Goal: Task Accomplishment & Management: Complete application form

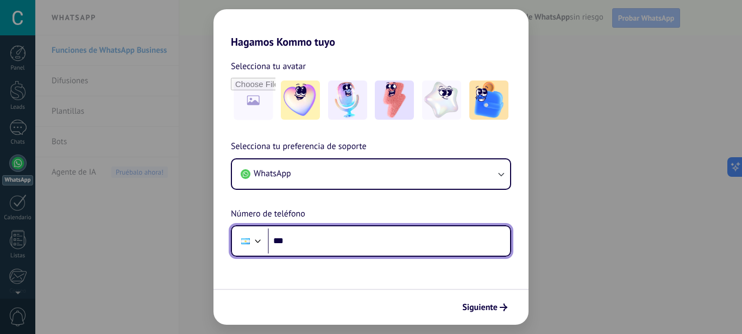
click at [346, 244] on input "***" at bounding box center [389, 240] width 242 height 25
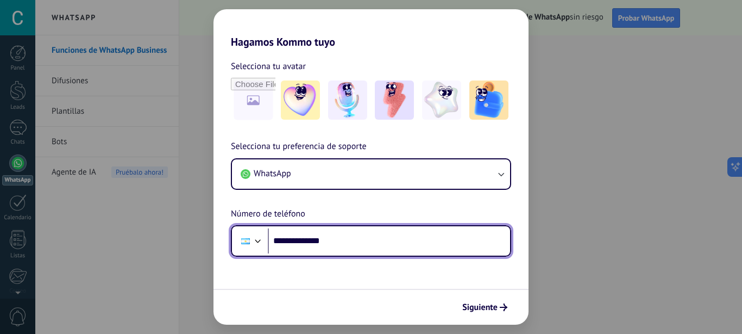
click at [360, 250] on input "**********" at bounding box center [389, 240] width 242 height 25
type input "**********"
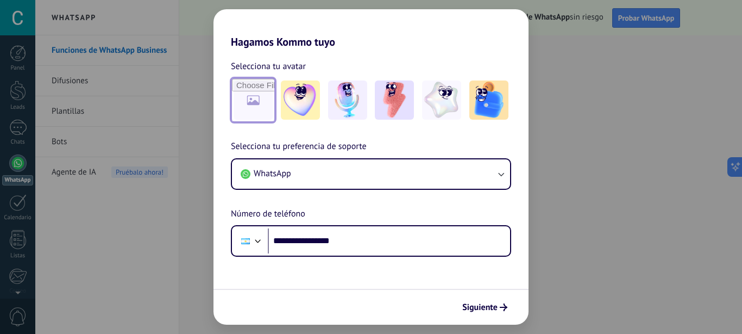
click at [251, 105] on input "file" at bounding box center [253, 100] width 42 height 42
click at [246, 102] on input "file" at bounding box center [253, 100] width 42 height 42
type input "**********"
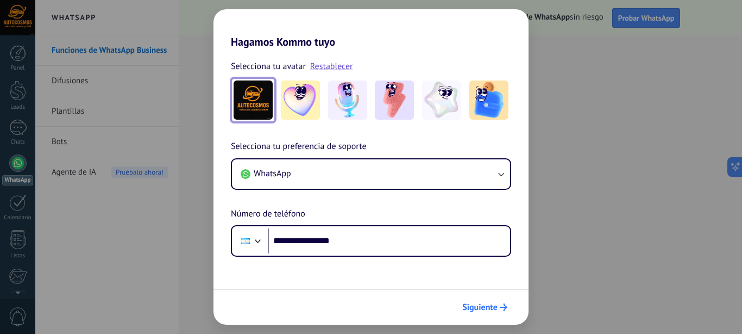
click at [492, 311] on span "Siguiente" at bounding box center [480, 307] width 35 height 8
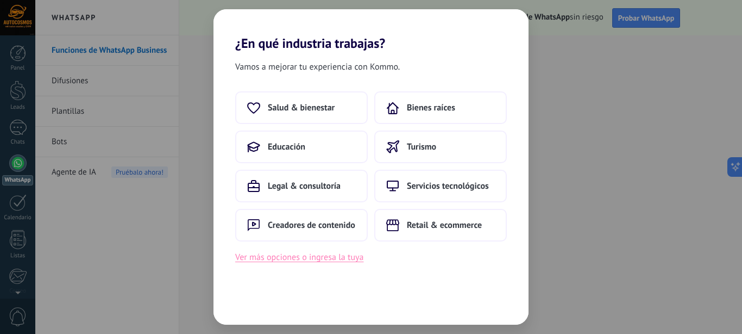
click at [310, 254] on button "Ver más opciones o ingresa la tuya" at bounding box center [299, 257] width 128 height 14
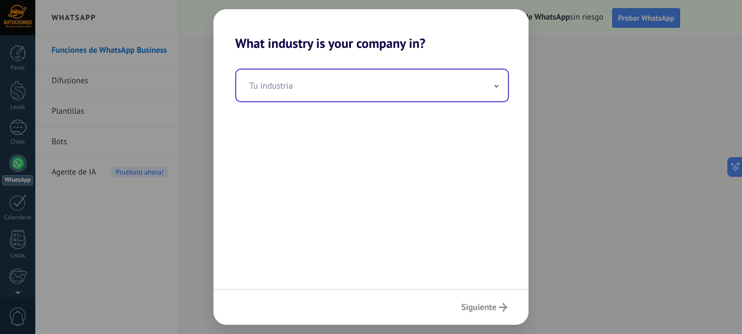
click at [383, 92] on input "text" at bounding box center [372, 86] width 272 height 32
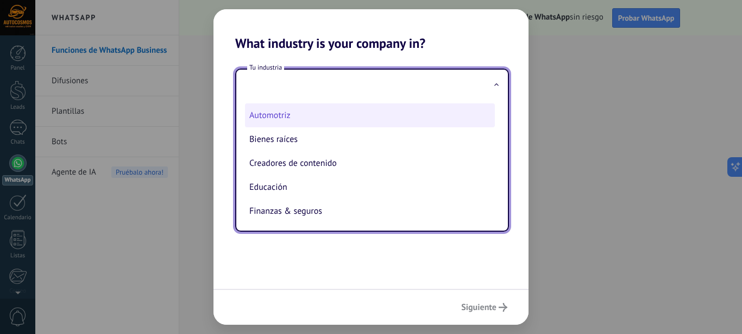
click at [314, 116] on li "Automotriz" at bounding box center [370, 115] width 250 height 24
type input "**********"
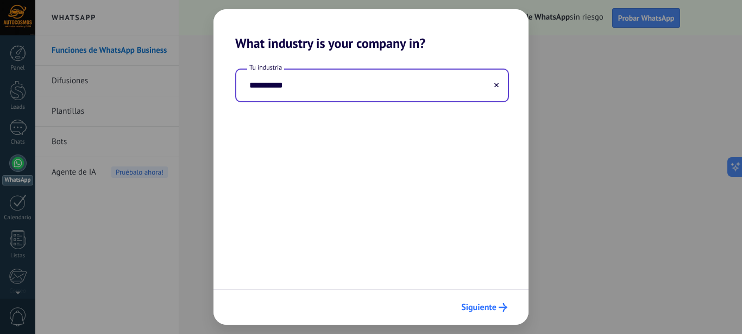
click at [478, 306] on span "Siguiente" at bounding box center [478, 307] width 35 height 8
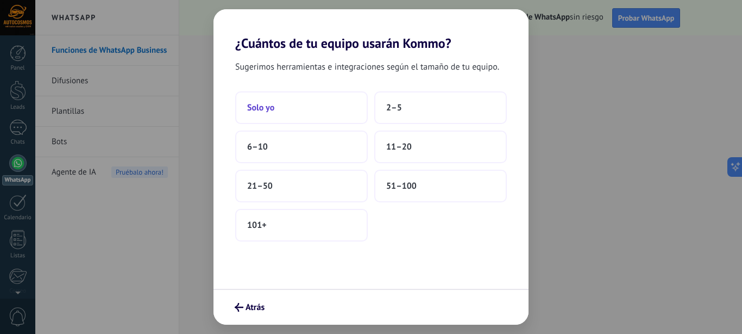
click at [305, 99] on button "Solo yo" at bounding box center [301, 107] width 133 height 33
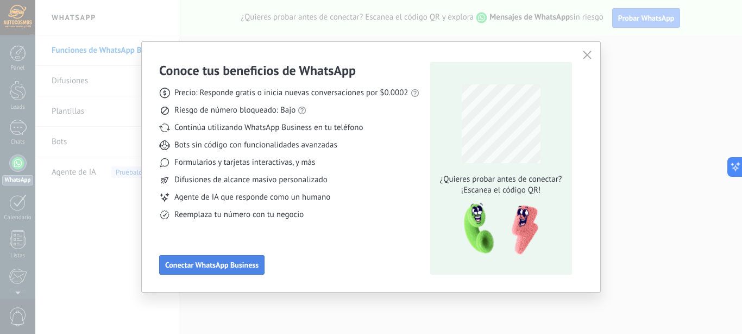
click at [226, 262] on span "Conectar WhatsApp Business" at bounding box center [211, 265] width 93 height 8
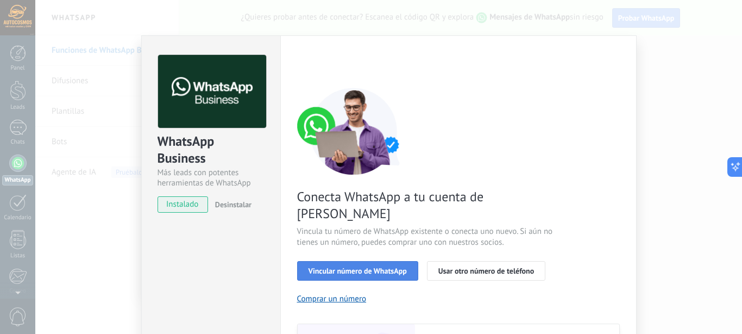
click at [329, 261] on button "Vincular número de WhatsApp" at bounding box center [357, 271] width 121 height 20
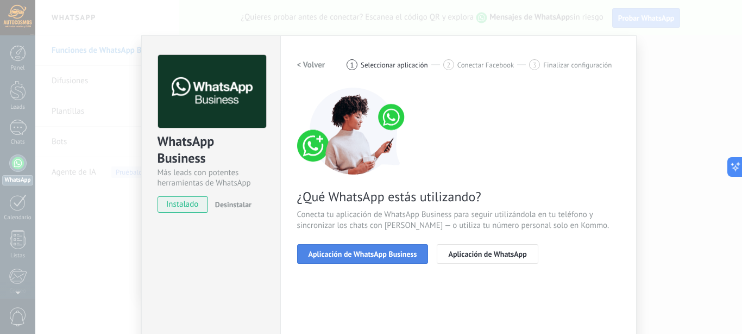
click at [406, 255] on span "Aplicación de WhatsApp Business" at bounding box center [363, 254] width 109 height 8
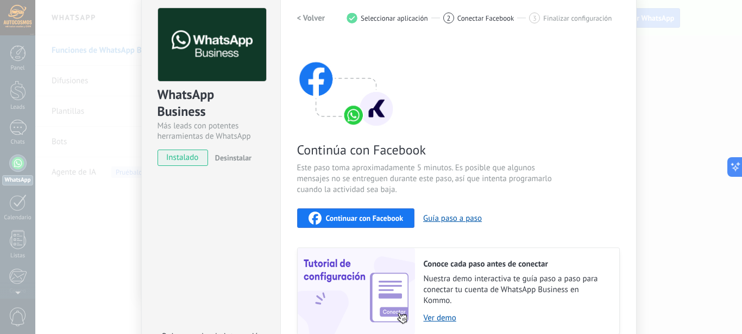
scroll to position [62, 0]
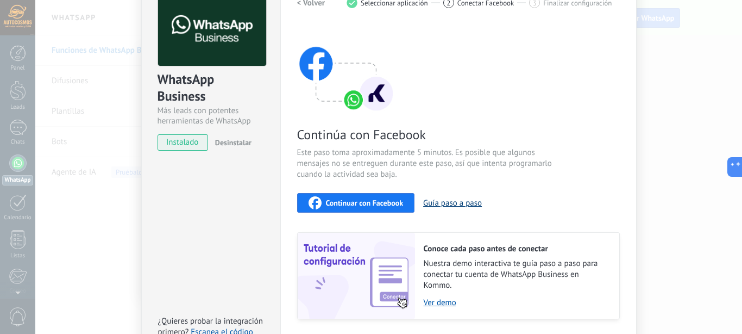
click at [457, 204] on button "Guía paso a paso" at bounding box center [452, 203] width 59 height 10
click at [349, 201] on span "Continuar con Facebook" at bounding box center [365, 203] width 78 height 8
click at [193, 138] on span "instalado" at bounding box center [182, 142] width 49 height 16
click at [331, 90] on img at bounding box center [346, 69] width 98 height 87
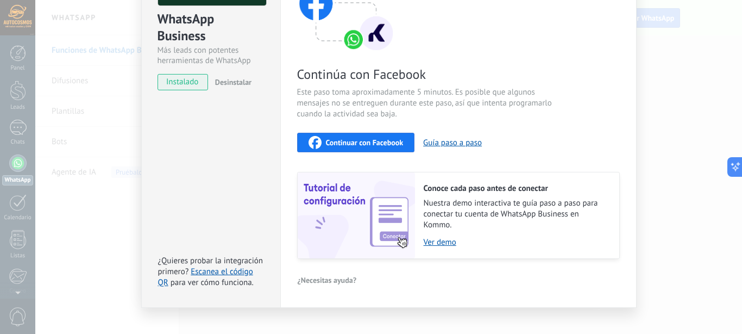
scroll to position [136, 0]
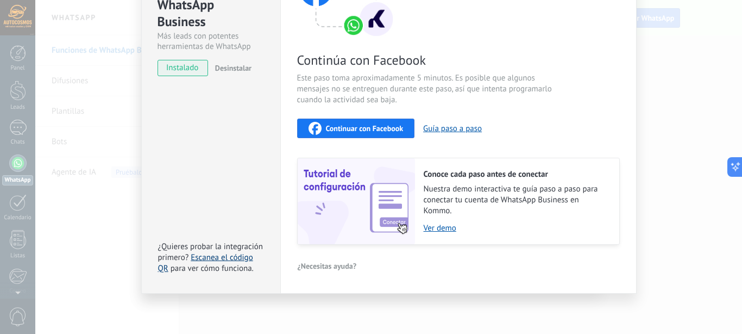
click at [210, 258] on link "Escanea el código QR" at bounding box center [205, 262] width 95 height 21
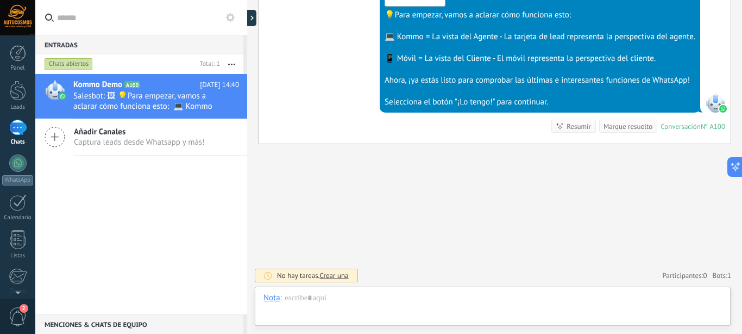
scroll to position [16, 0]
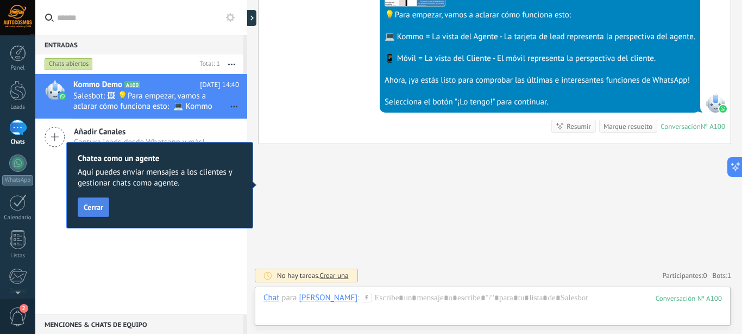
click at [96, 208] on span "Cerrar" at bounding box center [94, 207] width 20 height 8
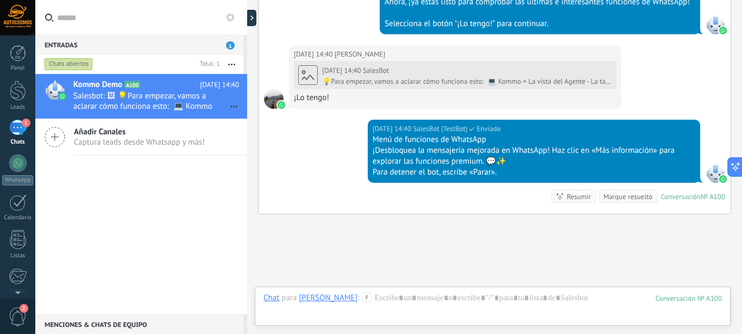
scroll to position [546, 0]
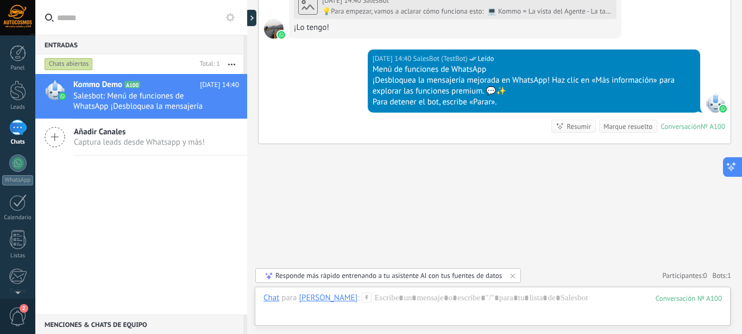
click at [734, 161] on icon at bounding box center [731, 166] width 11 height 11
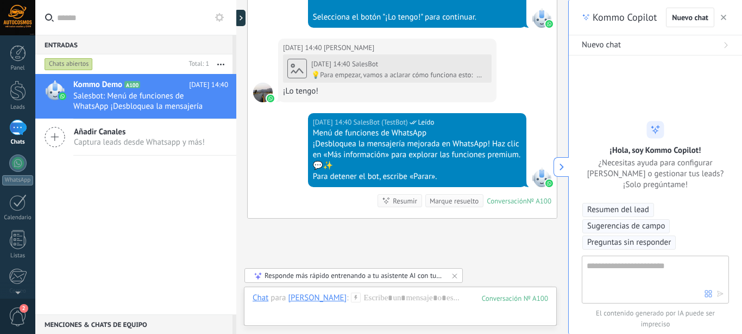
scroll to position [33, 0]
click at [724, 18] on use "button" at bounding box center [723, 17] width 5 height 5
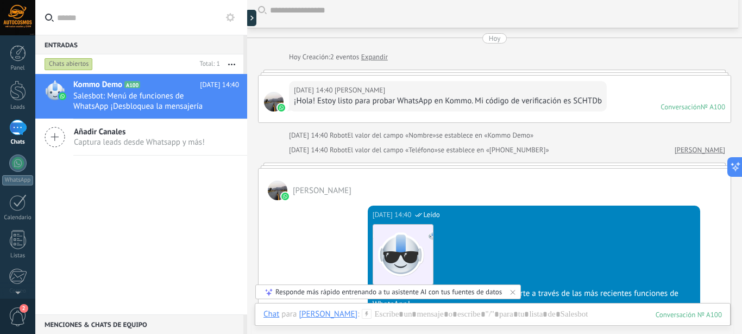
scroll to position [0, 0]
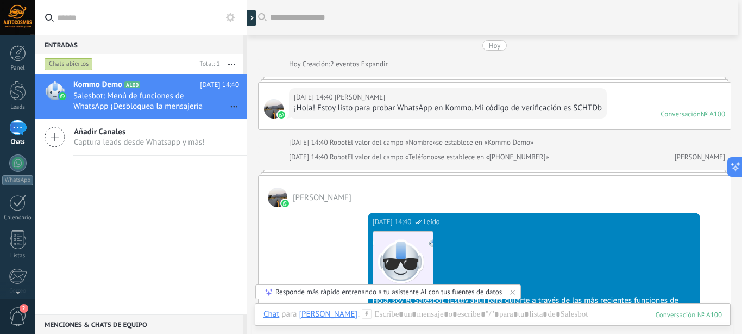
click at [20, 127] on div "1" at bounding box center [17, 128] width 17 height 16
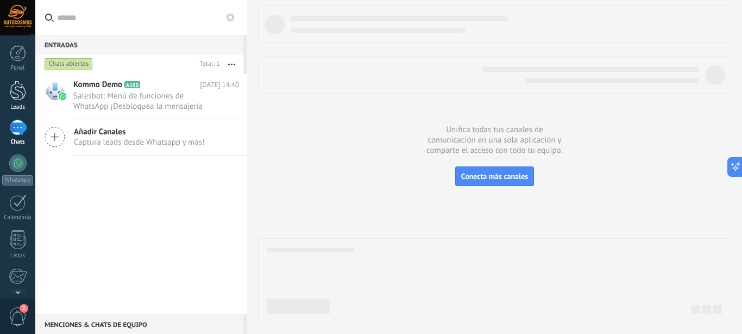
click at [16, 88] on div at bounding box center [18, 90] width 16 height 20
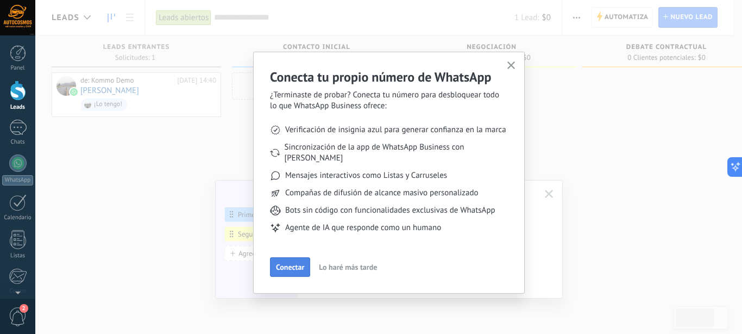
click at [299, 263] on span "Conectar" at bounding box center [290, 267] width 28 height 8
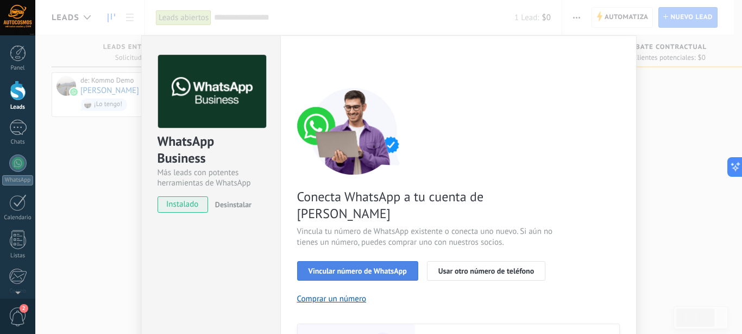
click at [353, 267] on span "Vincular número de WhatsApp" at bounding box center [358, 271] width 98 height 8
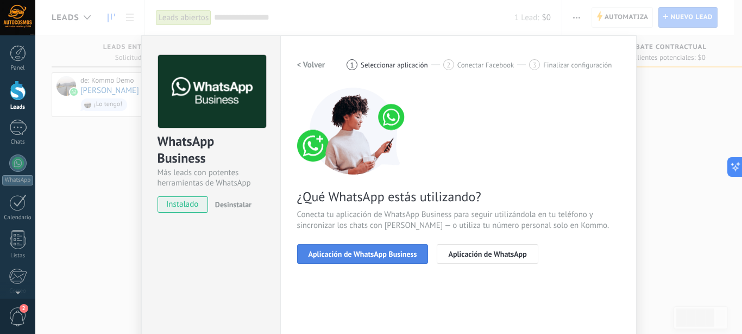
click at [363, 254] on span "Aplicación de WhatsApp Business" at bounding box center [363, 254] width 109 height 8
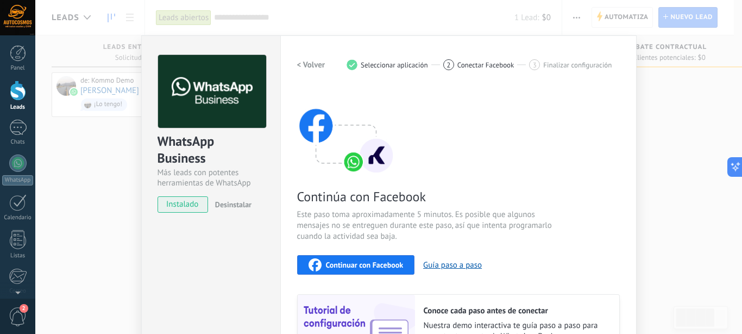
click at [303, 65] on h2 "< Volver" at bounding box center [311, 65] width 28 height 10
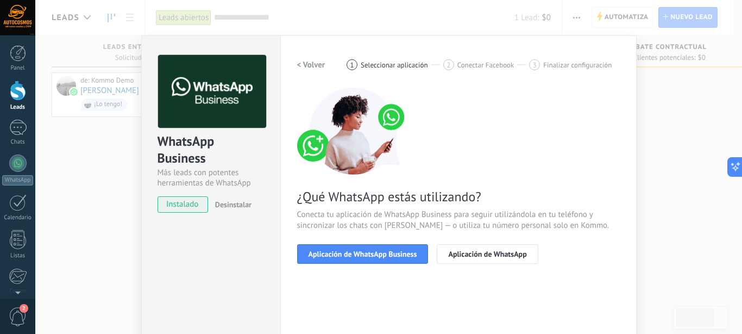
click at [303, 65] on h2 "< Volver" at bounding box center [311, 65] width 28 height 10
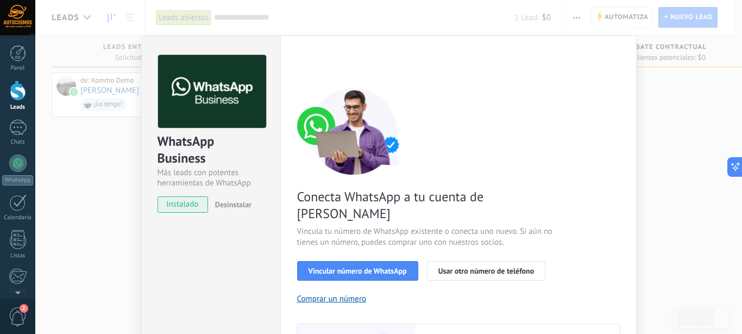
click at [303, 65] on div "< Volver 1 Seleccionar aplicación 2 Conectar Facebook 3 Finalizar configuración" at bounding box center [458, 65] width 323 height 20
click at [64, 24] on div "WhatsApp Business Más leads con potentes herramientas de WhatsApp instalado Des…" at bounding box center [388, 167] width 707 height 334
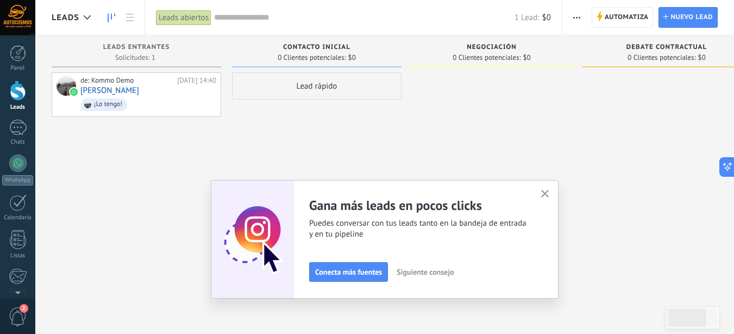
click at [550, 189] on button "button" at bounding box center [546, 194] width 14 height 15
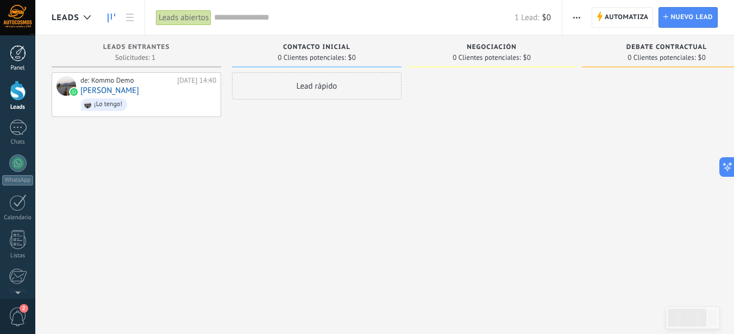
click at [9, 60] on link "Panel" at bounding box center [17, 58] width 35 height 27
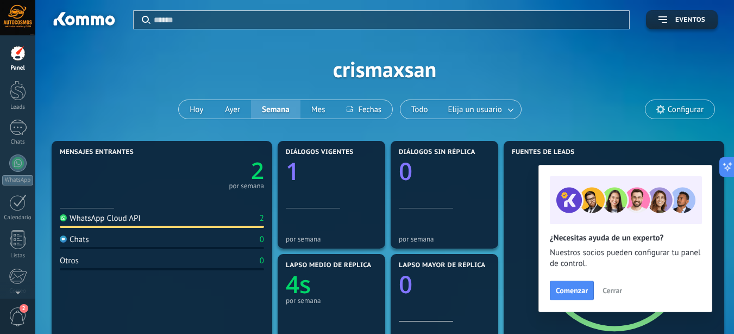
click at [612, 290] on span "Cerrar" at bounding box center [613, 290] width 20 height 8
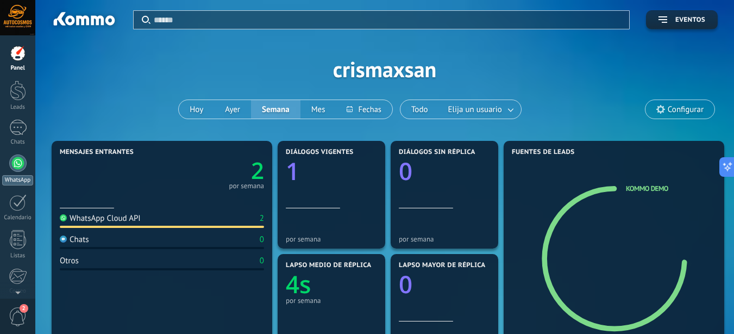
click at [16, 164] on div at bounding box center [17, 162] width 17 height 17
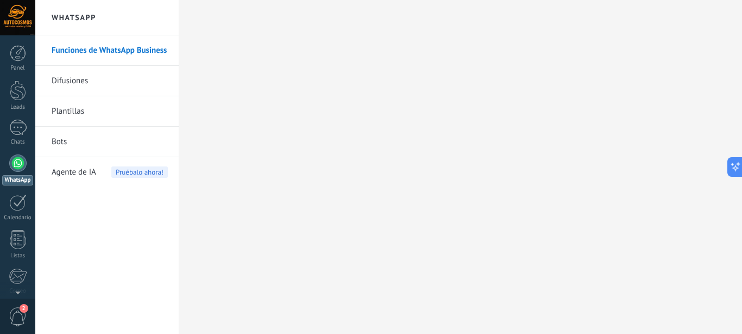
click at [79, 107] on link "Plantillas" at bounding box center [110, 111] width 116 height 30
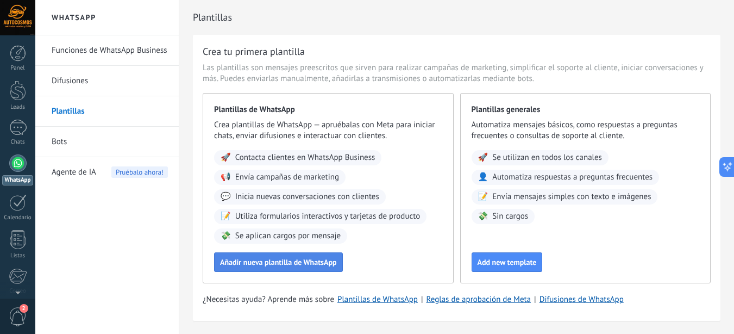
click at [278, 255] on button "Añadir nueva plantilla de WhatsApp" at bounding box center [278, 262] width 129 height 20
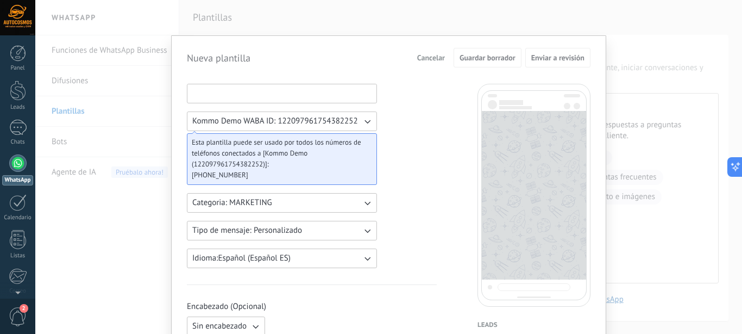
click at [300, 88] on input at bounding box center [282, 92] width 189 height 17
click at [284, 198] on button "Categoria: MARKETING" at bounding box center [282, 203] width 190 height 20
click at [284, 198] on li "UTILITY" at bounding box center [278, 202] width 196 height 18
click at [282, 228] on span "Tipo de mensaje: Personalizado" at bounding box center [247, 230] width 110 height 11
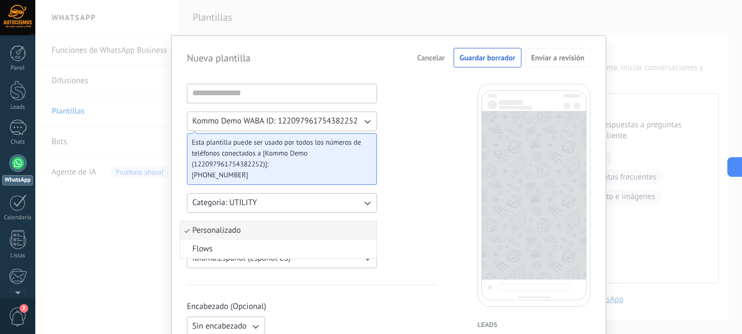
click at [282, 228] on li "Personalizado" at bounding box center [278, 230] width 196 height 18
click at [526, 180] on div at bounding box center [534, 195] width 113 height 223
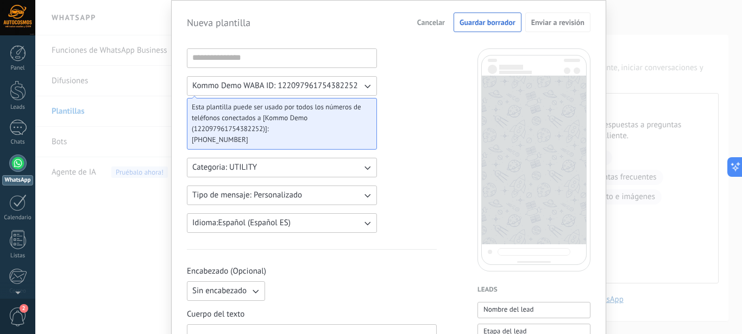
scroll to position [33, 0]
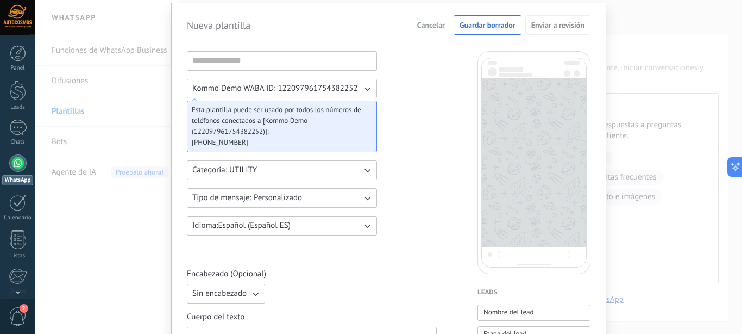
click at [366, 91] on icon "button" at bounding box center [368, 90] width 6 height 4
click at [366, 91] on li "Kommo Demo WABA ID: 122097961754382252" at bounding box center [278, 88] width 196 height 18
click at [280, 136] on span "Esta plantilla puede ser usado por todos los números de teléfonos conectados a …" at bounding box center [278, 120] width 172 height 33
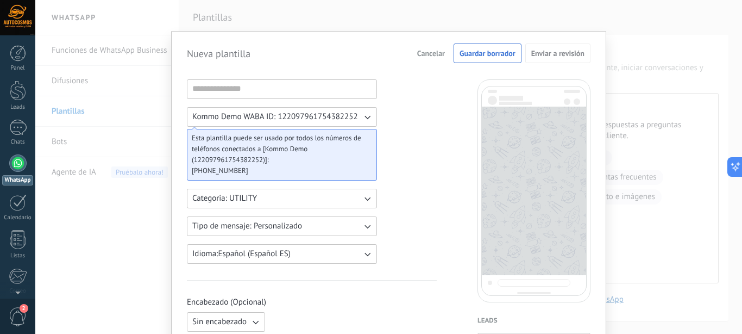
scroll to position [0, 0]
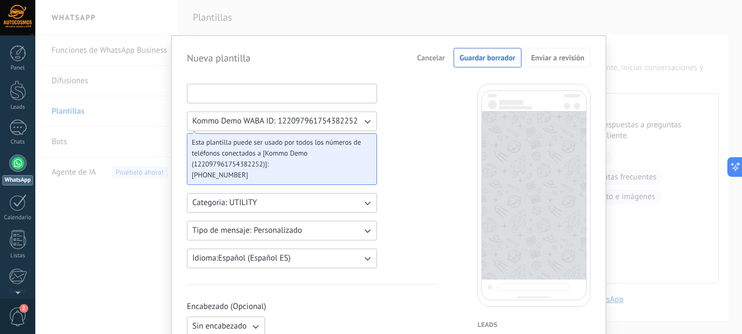
click at [260, 90] on input at bounding box center [282, 92] width 189 height 17
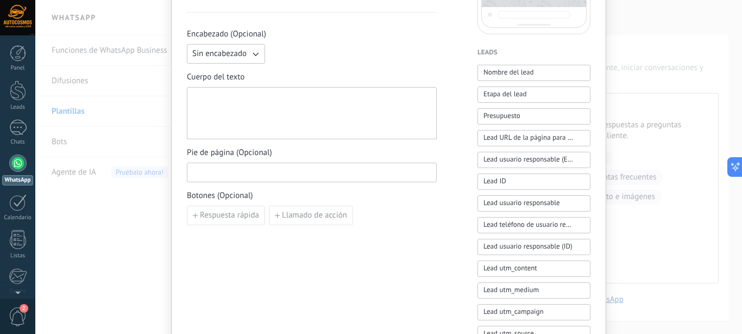
click at [251, 174] on input at bounding box center [312, 171] width 249 height 17
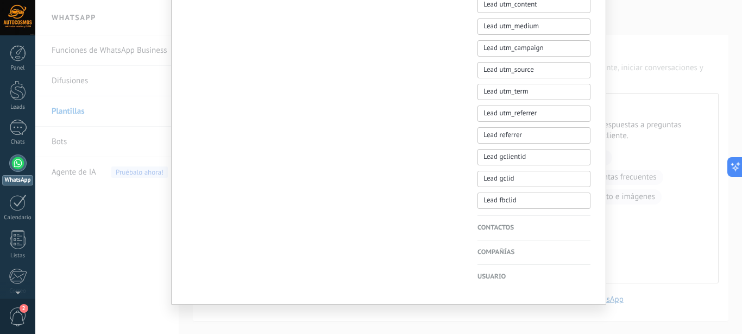
scroll to position [542, 0]
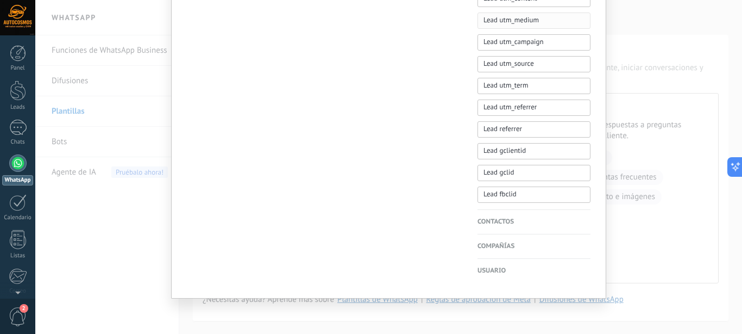
drag, startPoint x: 741, startPoint y: 170, endPoint x: 572, endPoint y: 27, distance: 221.8
click at [732, 86] on body ".abccls-1,.abccls-2{fill-rule:evenodd}.abccls-2{fill:#fff} .abfcls-1{fill:none}…" at bounding box center [371, 167] width 742 height 334
click at [83, 79] on div "Nueva plantilla Cancelar Guardar borrador Enviar a revisión Kommo Demo WABA ID:…" at bounding box center [388, 167] width 707 height 334
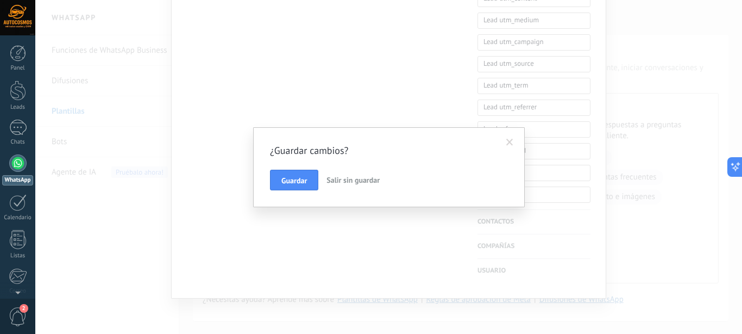
click at [355, 177] on span "Salir sin guardar" at bounding box center [353, 180] width 53 height 10
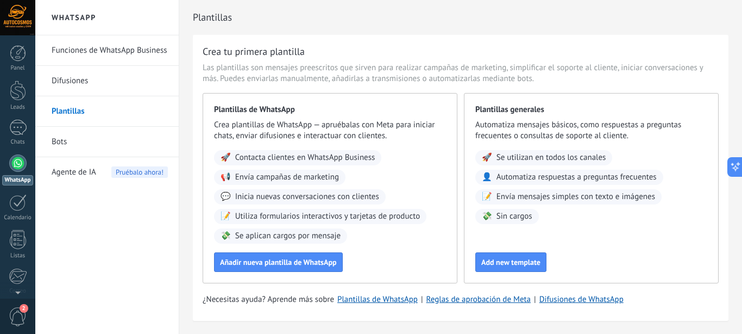
scroll to position [0, 0]
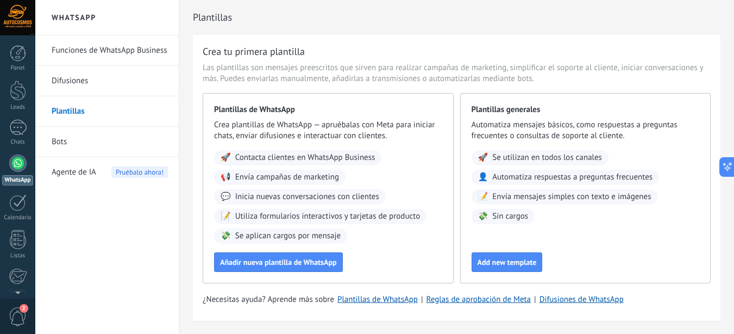
click at [76, 82] on link "Difusiones" at bounding box center [110, 81] width 116 height 30
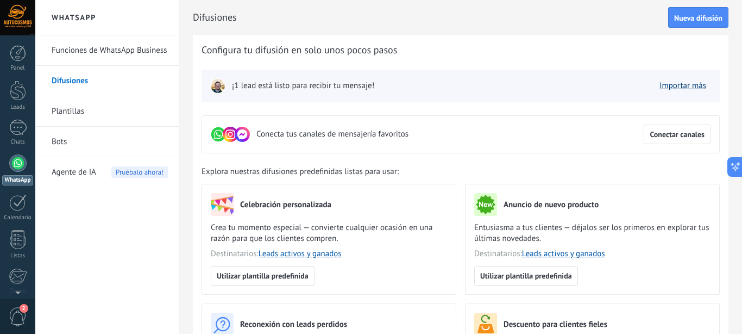
click at [677, 87] on link "Importar más" at bounding box center [683, 85] width 47 height 10
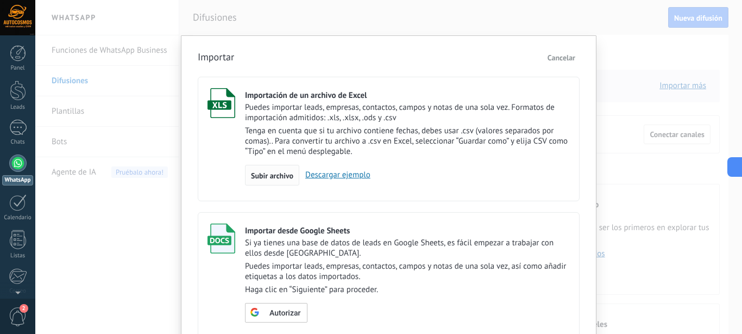
click at [278, 177] on span "Subir archivo" at bounding box center [272, 176] width 42 height 8
click at [0, 0] on input "Importación de un archivo de Excel Puedes importar leads, empresas, contactos, …" at bounding box center [0, 0] width 0 height 0
click at [126, 18] on div "Importar Cancelar Importación de un archivo de Excel Puedes importar leads, emp…" at bounding box center [388, 167] width 707 height 334
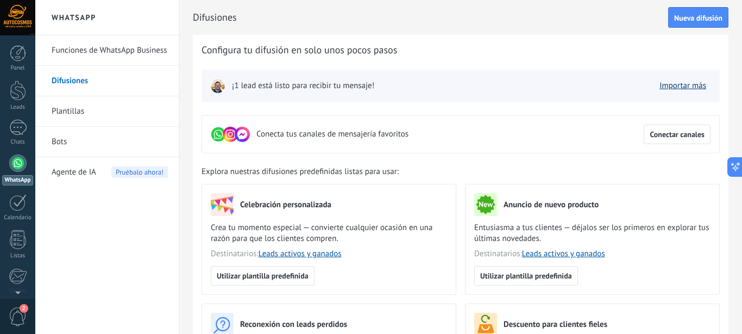
click at [677, 86] on link "Importar más" at bounding box center [683, 85] width 47 height 10
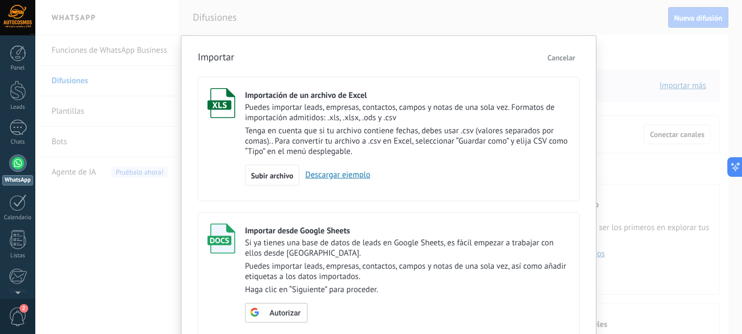
click at [332, 174] on link "Descargar ejemplo" at bounding box center [334, 175] width 71 height 10
click at [569, 57] on span "Cancelar" at bounding box center [562, 58] width 28 height 10
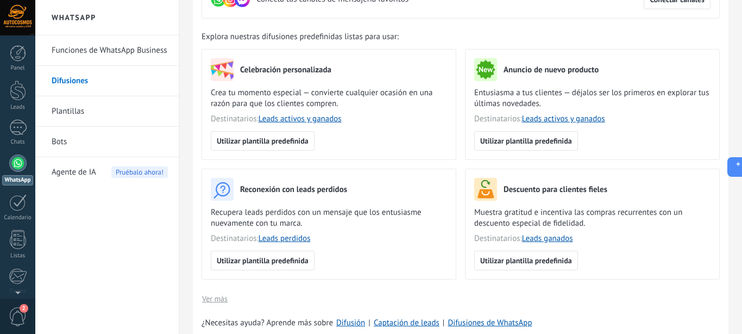
scroll to position [143, 0]
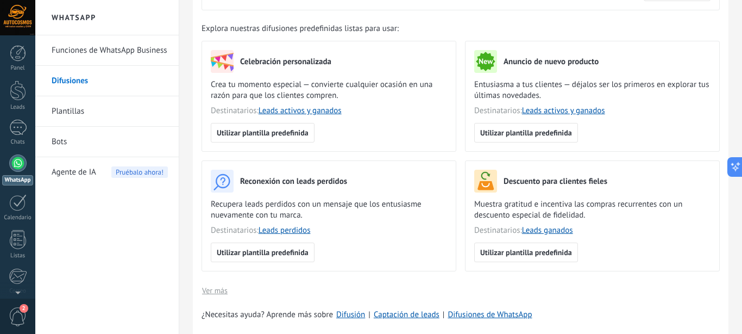
click at [114, 131] on link "Bots" at bounding box center [110, 142] width 116 height 30
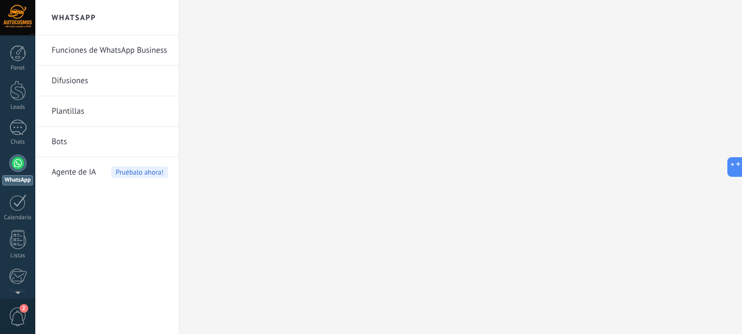
click at [64, 139] on link "Bots" at bounding box center [110, 142] width 116 height 30
click at [105, 49] on link "Funciones de WhatsApp Business" at bounding box center [110, 50] width 116 height 30
click at [128, 49] on link "Funciones de WhatsApp Business" at bounding box center [110, 50] width 116 height 30
click at [18, 168] on div at bounding box center [17, 162] width 17 height 17
drag, startPoint x: 574, startPoint y: 71, endPoint x: 553, endPoint y: 72, distance: 21.2
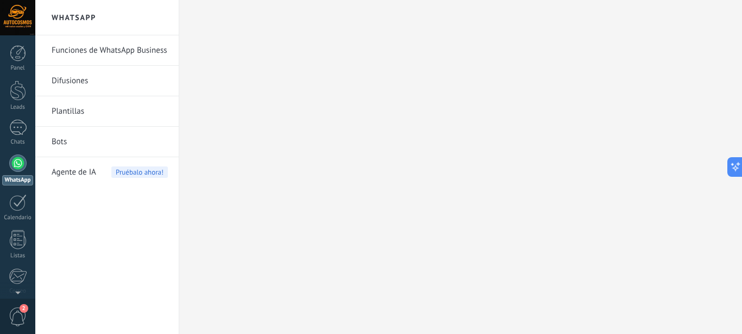
click at [553, 72] on div at bounding box center [460, 167] width 563 height 334
click at [71, 108] on link "Plantillas" at bounding box center [110, 111] width 116 height 30
click at [68, 103] on link "Plantillas" at bounding box center [110, 111] width 116 height 30
click at [116, 52] on link "Funciones de WhatsApp Business" at bounding box center [110, 50] width 116 height 30
click at [20, 121] on div "1" at bounding box center [17, 128] width 17 height 16
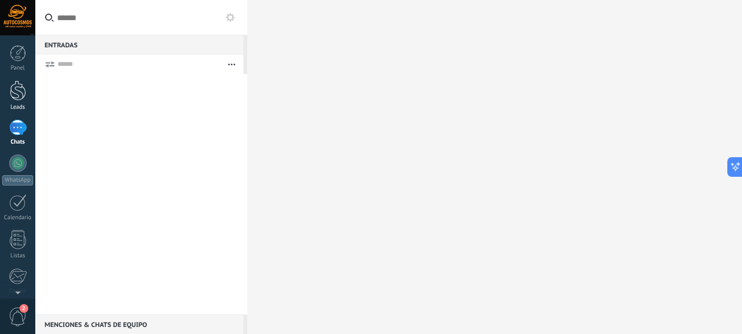
click at [21, 86] on div at bounding box center [18, 90] width 16 height 20
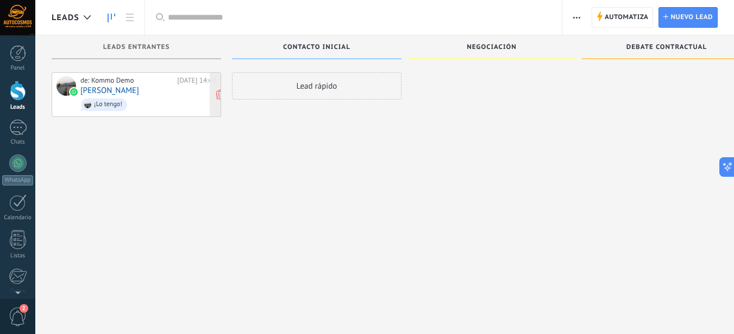
click at [129, 82] on div "de: Kommo Demo" at bounding box center [126, 80] width 93 height 9
click at [114, 86] on link "Maximiliano Sánchez" at bounding box center [109, 90] width 59 height 9
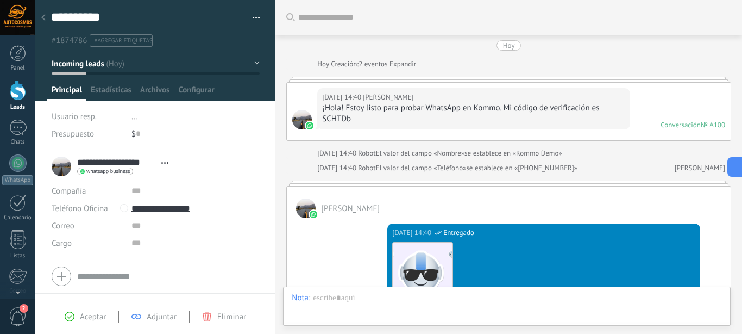
scroll to position [578, 0]
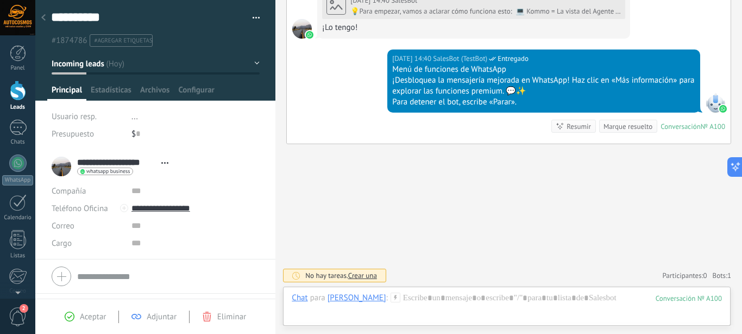
click at [64, 165] on div "**********" at bounding box center [113, 166] width 122 height 27
drag, startPoint x: 708, startPoint y: 176, endPoint x: 733, endPoint y: 184, distance: 25.6
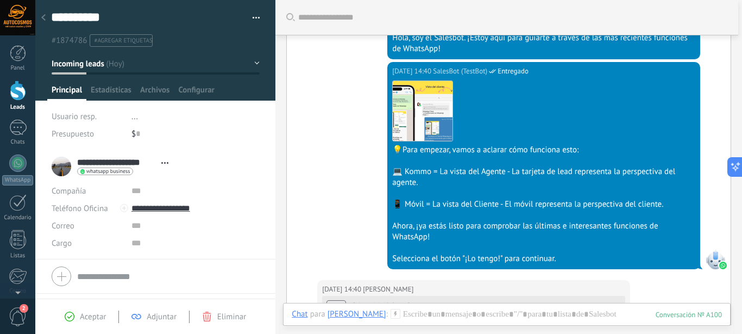
scroll to position [95, 0]
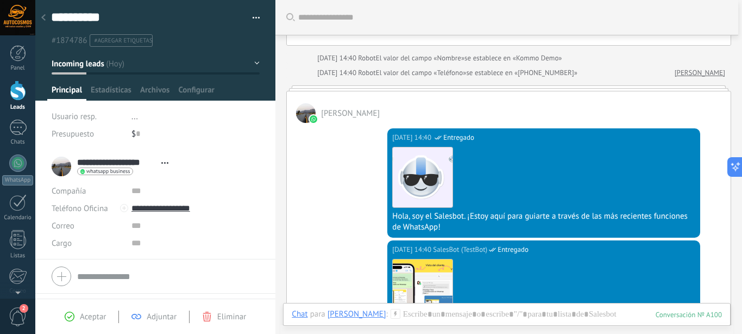
click at [303, 111] on div at bounding box center [306, 113] width 20 height 20
click at [301, 111] on div at bounding box center [306, 113] width 20 height 20
click at [355, 113] on span "Maximiliano Sánchez" at bounding box center [350, 113] width 59 height 10
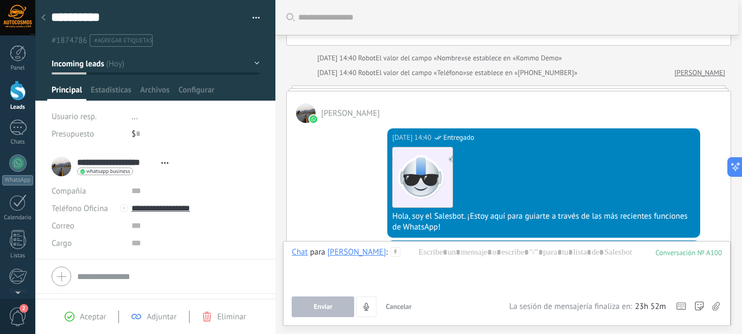
click at [355, 113] on span "Maximiliano Sánchez" at bounding box center [350, 113] width 59 height 10
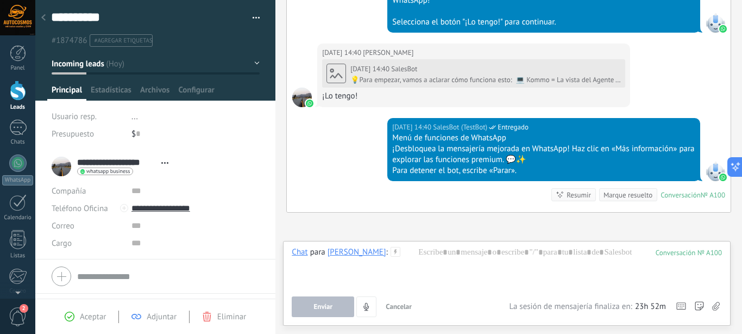
scroll to position [423, 0]
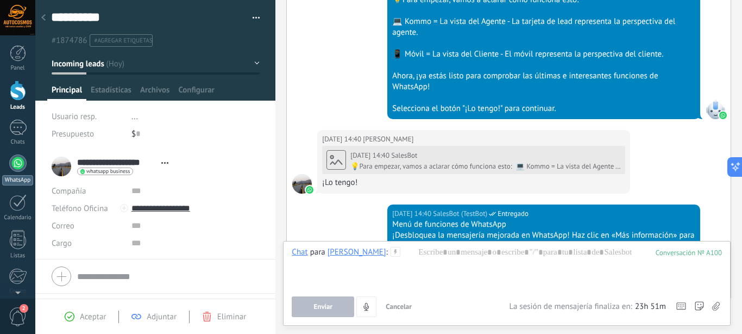
click at [19, 167] on div at bounding box center [17, 162] width 17 height 17
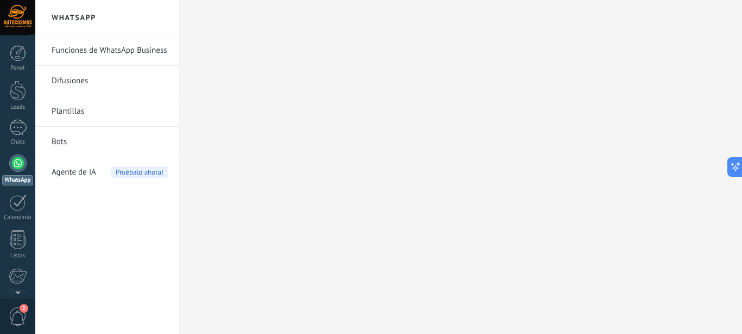
click at [108, 48] on link "Funciones de WhatsApp Business" at bounding box center [110, 50] width 116 height 30
click at [85, 78] on link "Difusiones" at bounding box center [110, 81] width 116 height 30
click at [107, 48] on link "Funciones de WhatsApp Business" at bounding box center [110, 50] width 116 height 30
click at [136, 173] on span "Pruébalo ahora!" at bounding box center [139, 171] width 57 height 11
click at [734, 166] on icon at bounding box center [731, 166] width 11 height 11
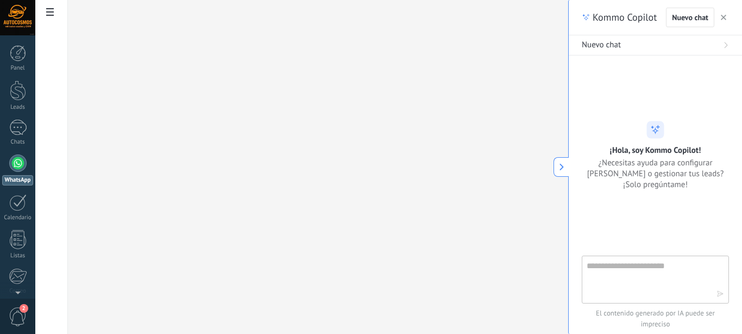
type textarea "**********"
click at [725, 16] on use "button" at bounding box center [723, 17] width 5 height 5
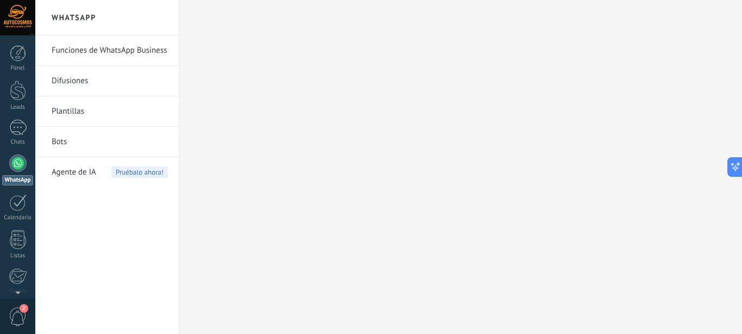
click at [94, 51] on link "Funciones de WhatsApp Business" at bounding box center [110, 50] width 116 height 30
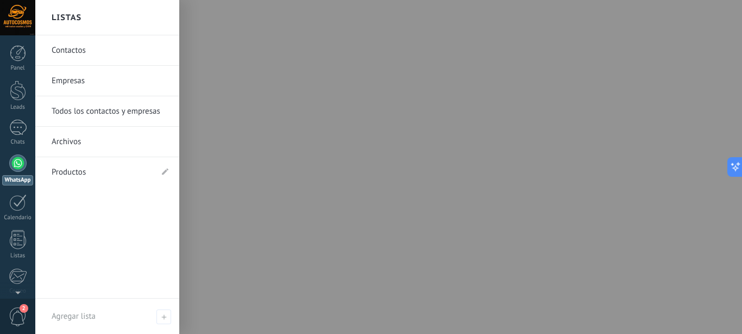
click at [88, 52] on link "Contactos" at bounding box center [110, 50] width 117 height 30
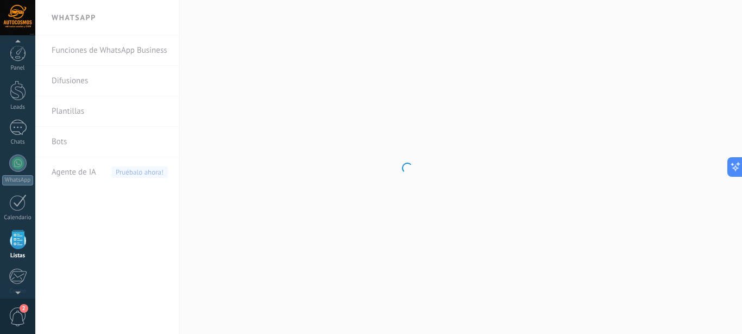
scroll to position [67, 0]
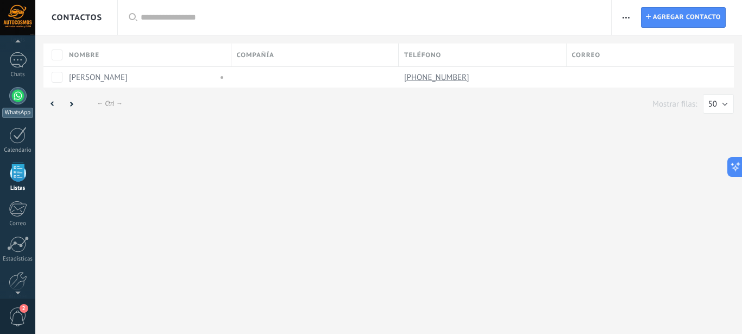
click at [13, 89] on div at bounding box center [17, 95] width 17 height 17
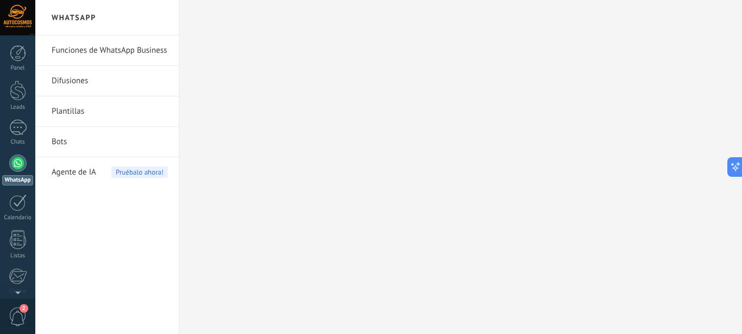
click at [20, 161] on div at bounding box center [17, 162] width 17 height 17
click at [127, 49] on link "Funciones de WhatsApp Business" at bounding box center [110, 50] width 116 height 30
click at [18, 132] on div "1" at bounding box center [17, 128] width 17 height 16
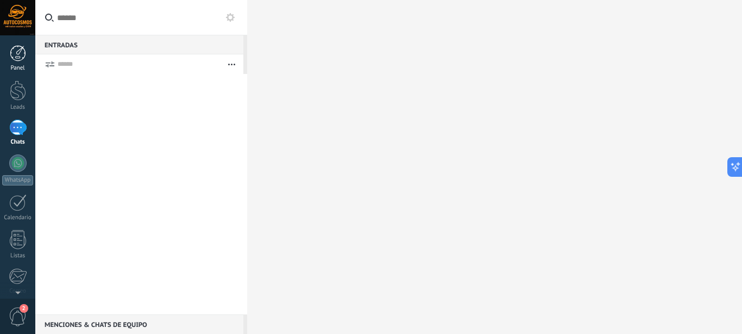
click at [18, 59] on div at bounding box center [18, 53] width 16 height 16
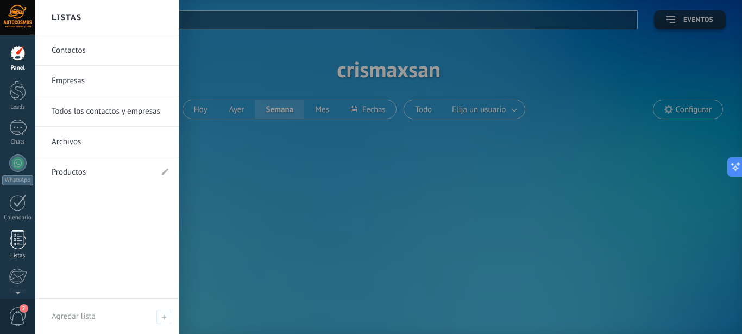
click at [21, 235] on div at bounding box center [18, 239] width 16 height 19
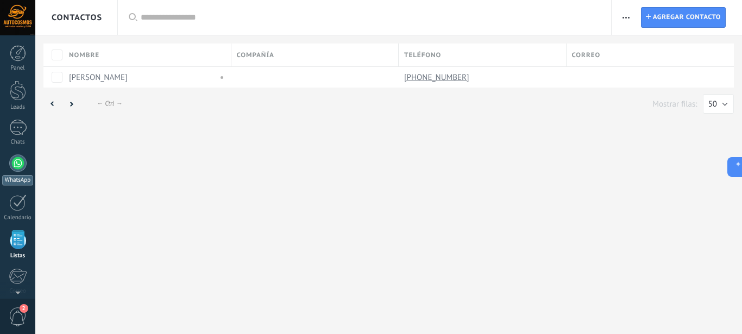
click at [19, 163] on div at bounding box center [17, 162] width 17 height 17
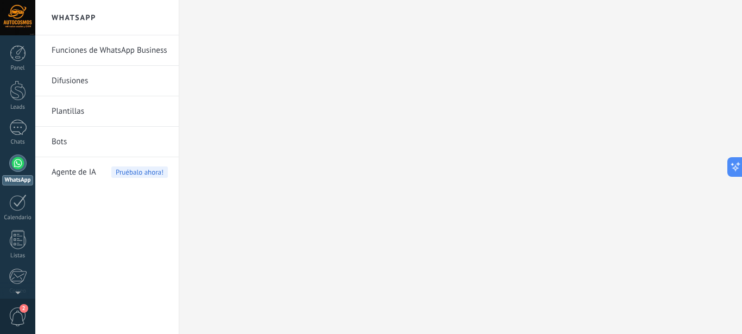
click at [91, 50] on link "Funciones de WhatsApp Business" at bounding box center [110, 50] width 116 height 30
